Goal: Browse casually: Explore the website without a specific task or goal

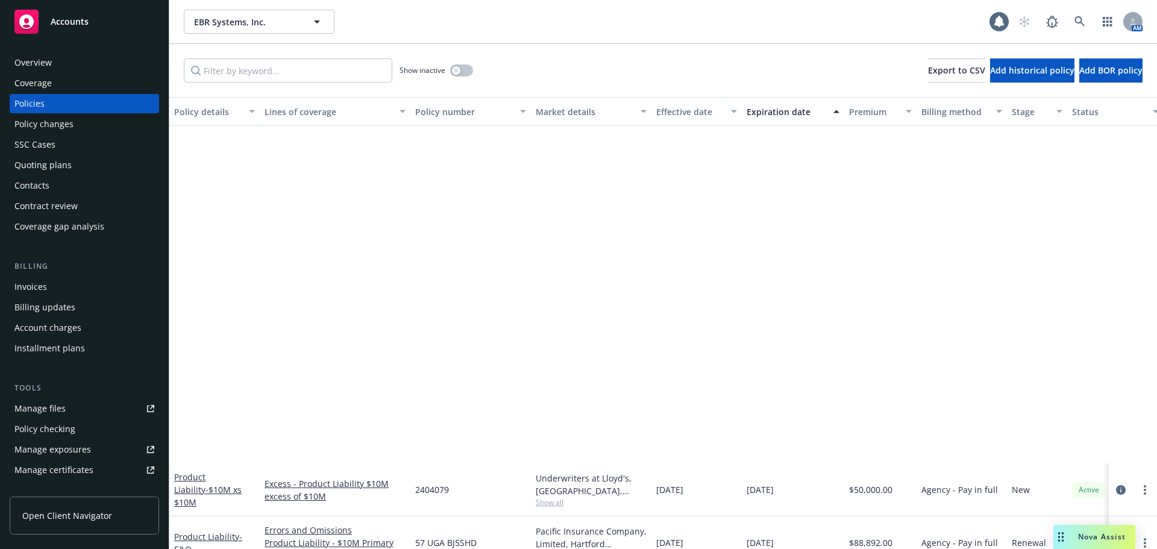
scroll to position [388, 0]
